Goal: Task Accomplishment & Management: Manage account settings

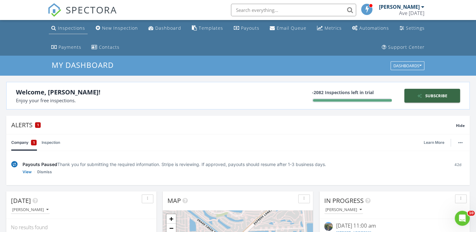
click at [66, 27] on div "Inspections" at bounding box center [71, 28] width 27 height 6
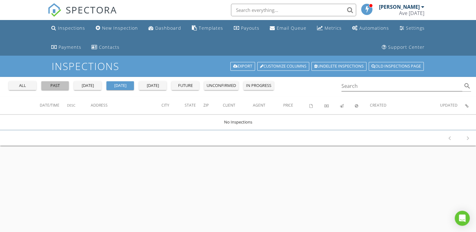
click at [50, 87] on div "past" at bounding box center [55, 86] width 23 height 6
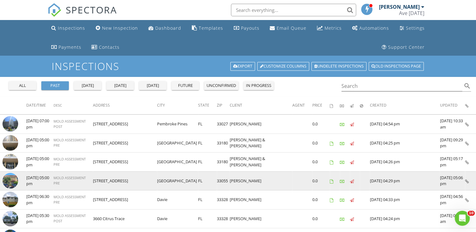
click at [10, 177] on img at bounding box center [11, 181] width 16 height 16
click at [6, 175] on img at bounding box center [11, 181] width 16 height 16
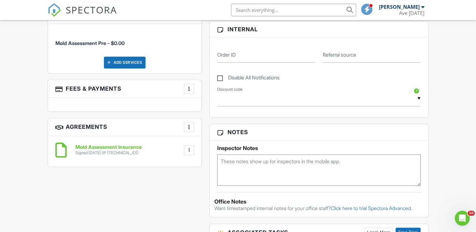
scroll to position [313, 0]
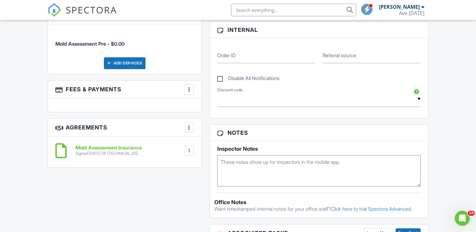
click at [124, 145] on h6 "Mold Assessment Insurance" at bounding box center [108, 148] width 66 height 6
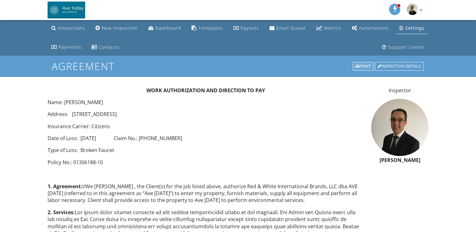
click at [365, 65] on div "Print" at bounding box center [362, 66] width 21 height 9
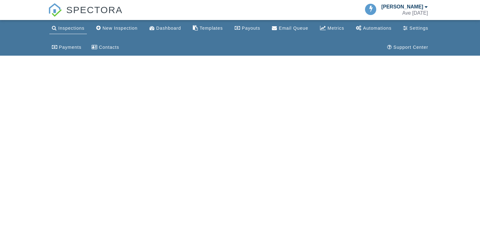
click at [270, 56] on div "Inspections New Inspection Dashboard Templates Payouts Email Queue Metrics Auto…" at bounding box center [240, 38] width 480 height 36
